Goal: Find specific page/section: Find specific page/section

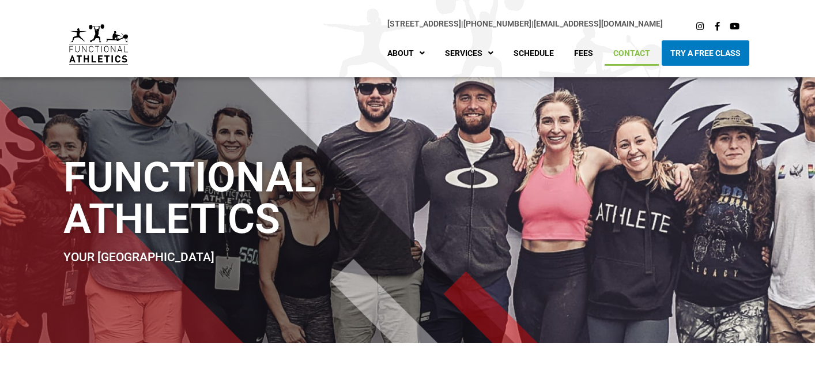
click at [627, 52] on link "Contact" at bounding box center [632, 52] width 54 height 25
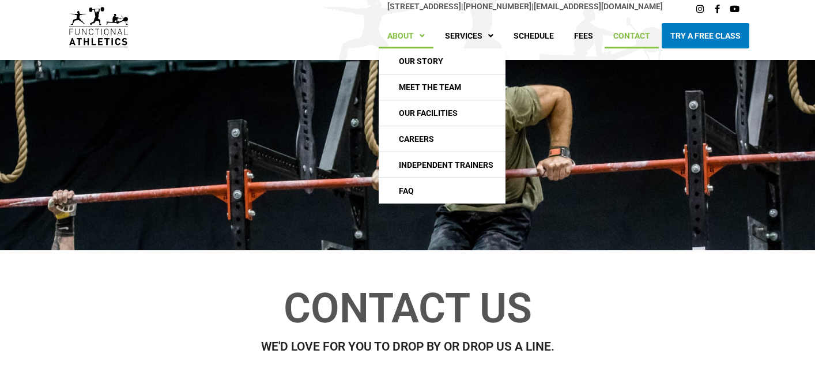
scroll to position [14, 0]
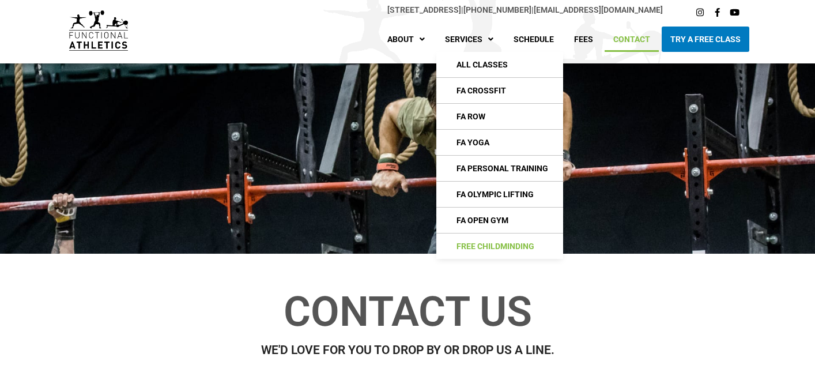
click at [510, 246] on link "Free Childminding" at bounding box center [499, 246] width 127 height 25
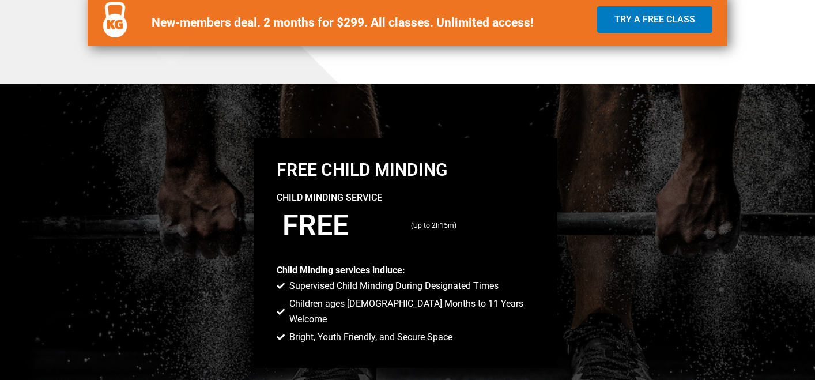
scroll to position [764, 0]
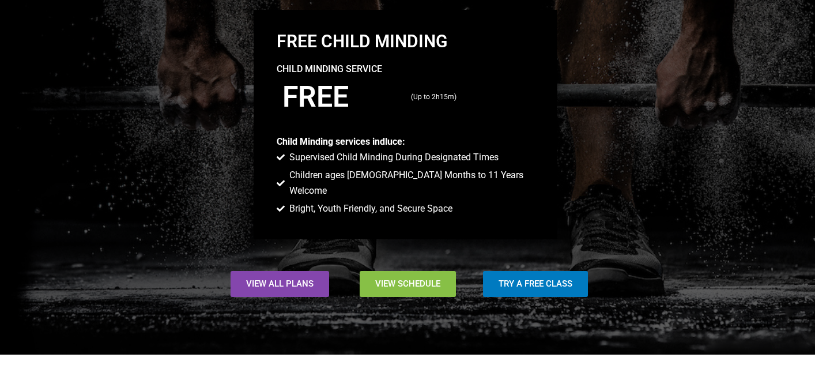
click at [394, 280] on span "View Schedule" at bounding box center [407, 284] width 65 height 9
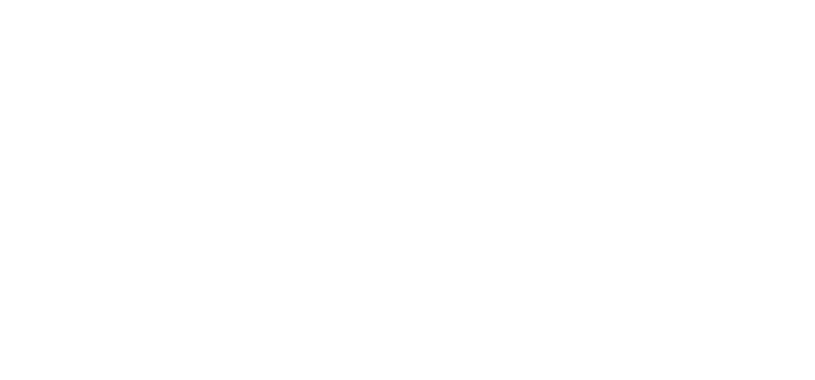
scroll to position [593, 0]
